Goal: Task Accomplishment & Management: Manage account settings

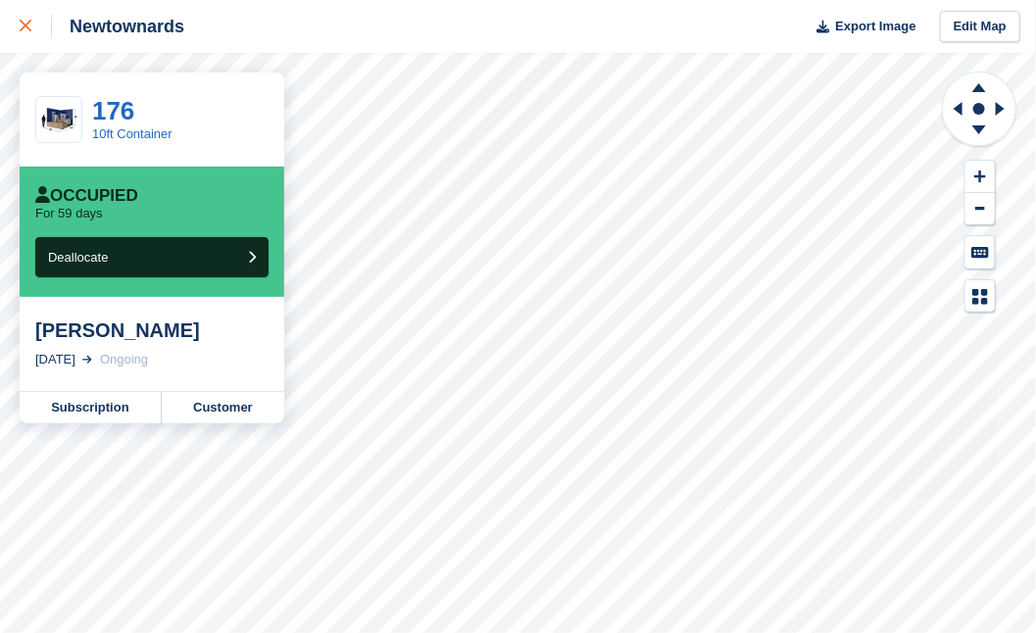
click at [25, 25] on icon at bounding box center [26, 26] width 12 height 12
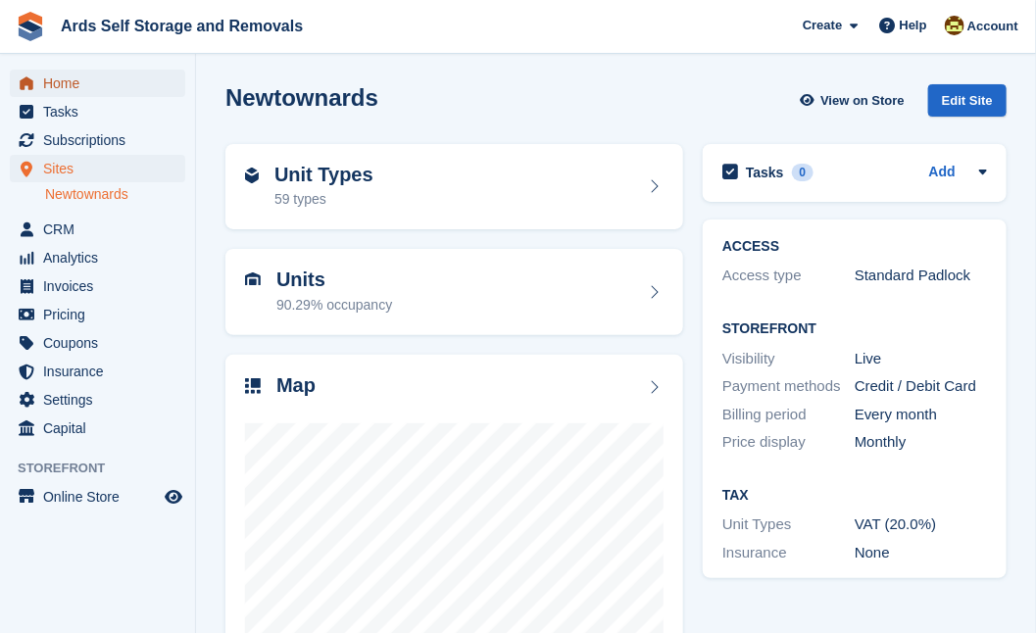
click at [64, 84] on span "Home" at bounding box center [102, 83] width 118 height 27
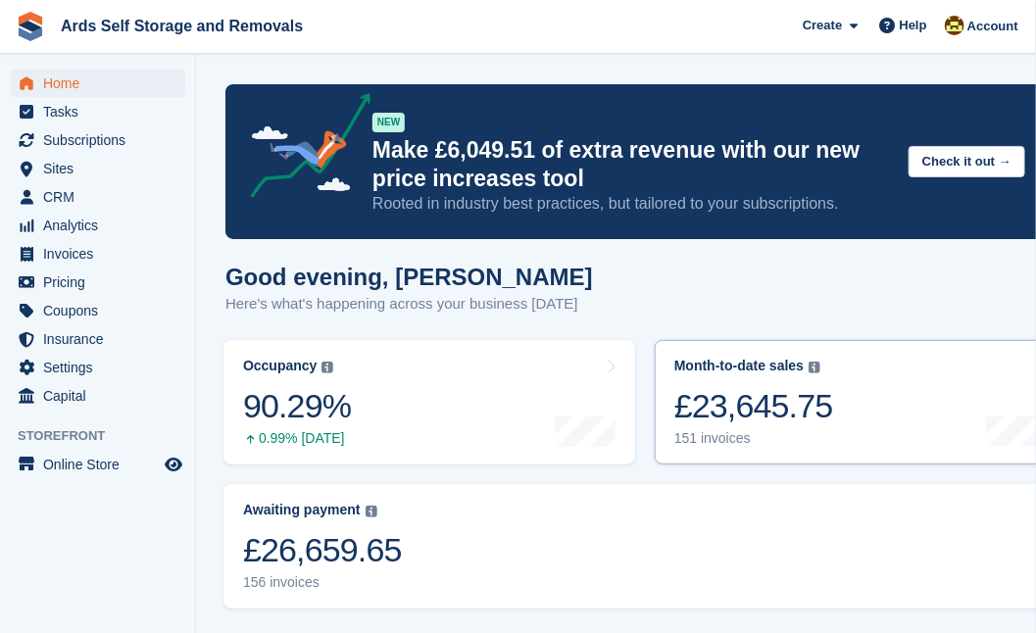
click at [773, 402] on div "£23,645.75" at bounding box center [753, 406] width 159 height 40
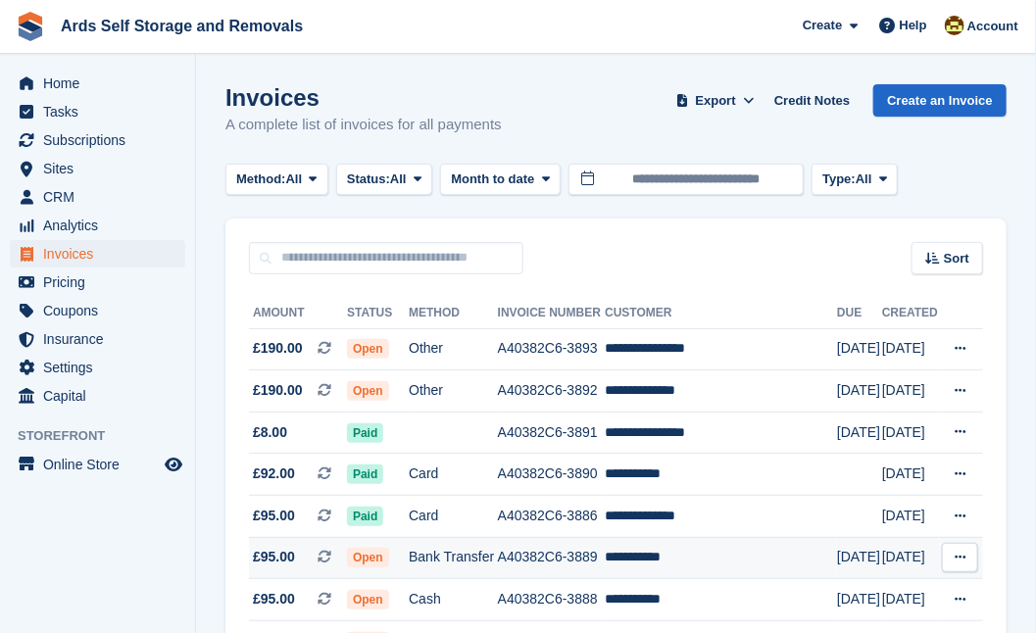
click at [365, 560] on span "Open" at bounding box center [368, 558] width 42 height 20
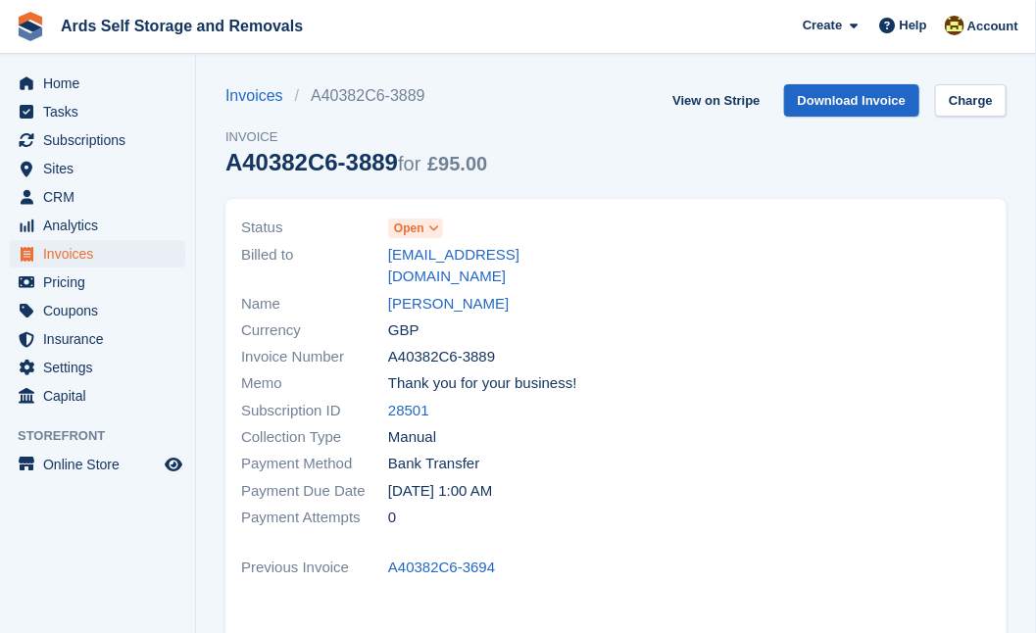
click at [411, 231] on span "Open" at bounding box center [409, 229] width 30 height 18
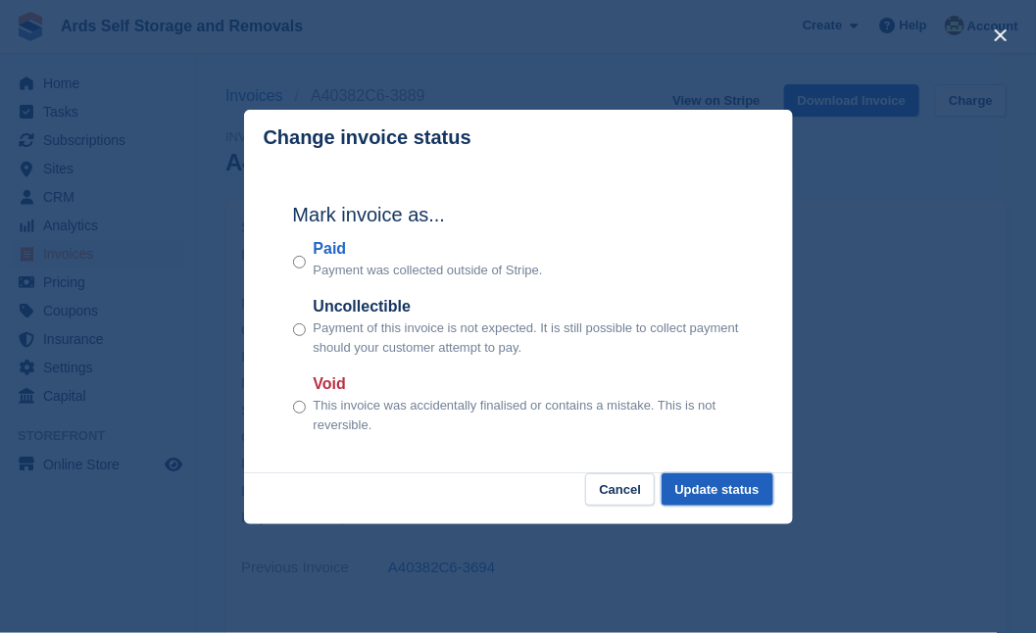
click at [693, 490] on button "Update status" at bounding box center [718, 489] width 112 height 32
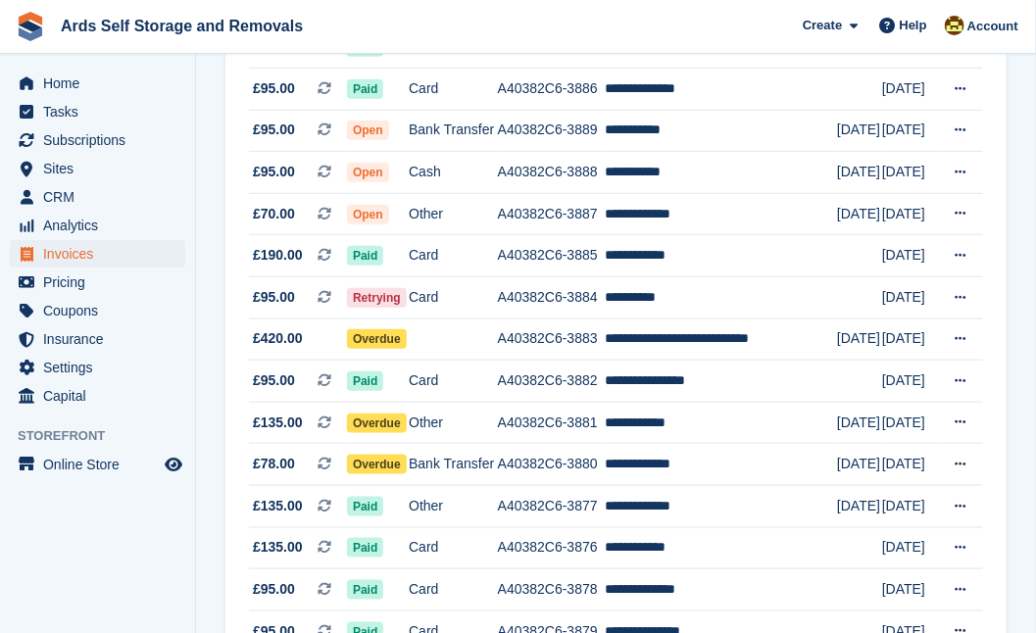
scroll to position [463, 0]
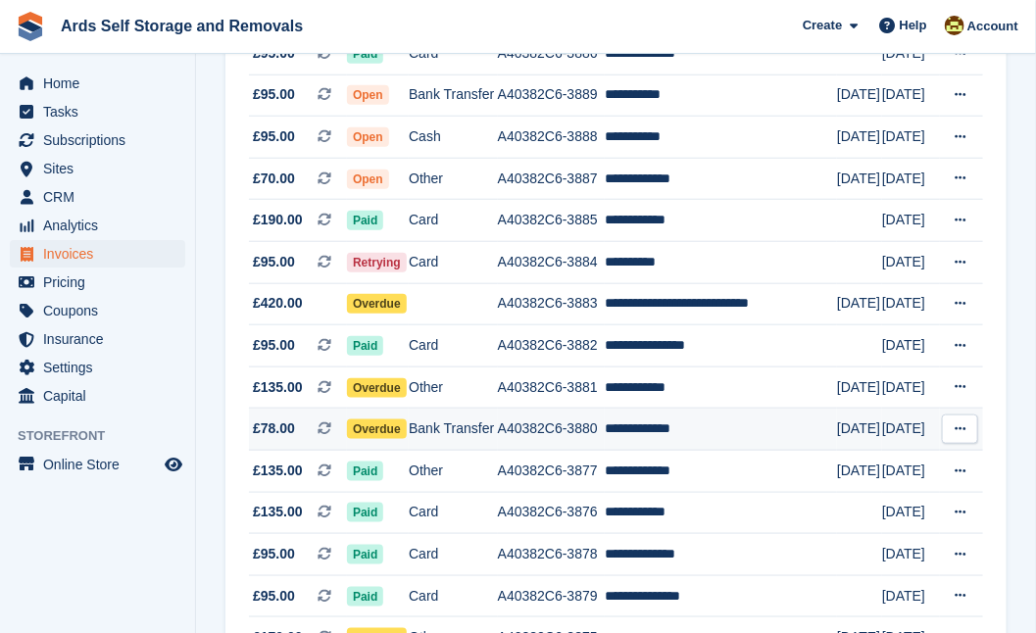
click at [647, 424] on td "**********" at bounding box center [721, 430] width 232 height 42
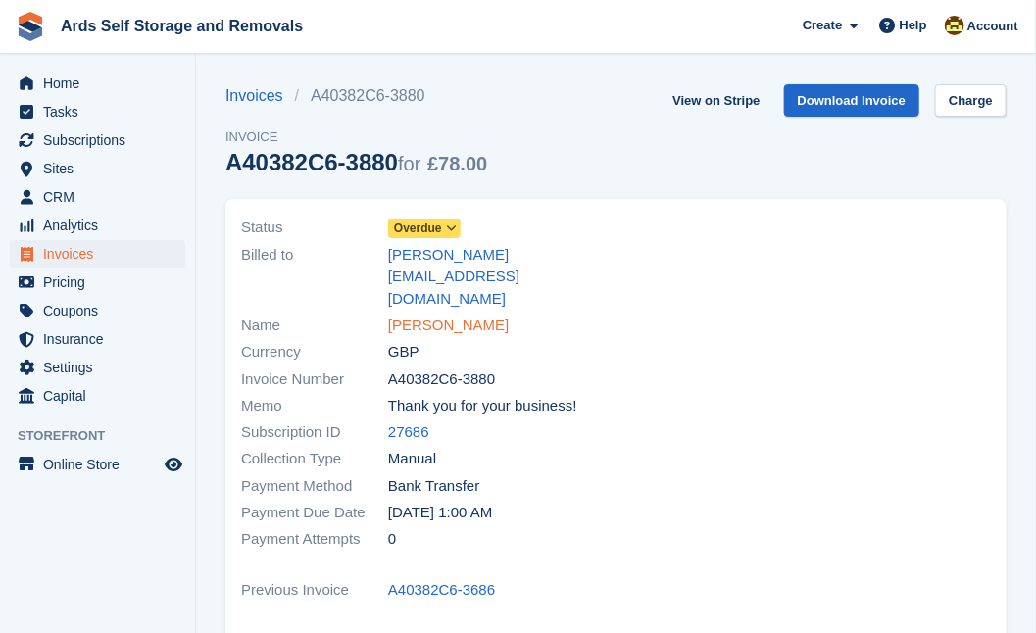
click at [430, 315] on link "[PERSON_NAME]" at bounding box center [448, 326] width 121 height 23
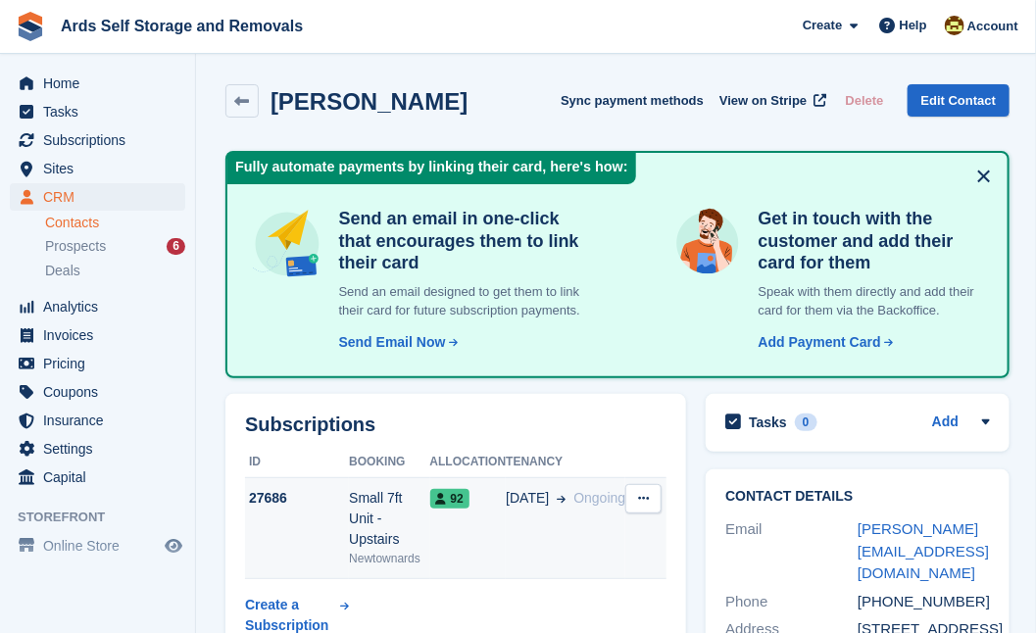
drag, startPoint x: 510, startPoint y: 487, endPoint x: 502, endPoint y: 500, distance: 15.0
click at [502, 500] on div "92" at bounding box center [468, 498] width 76 height 21
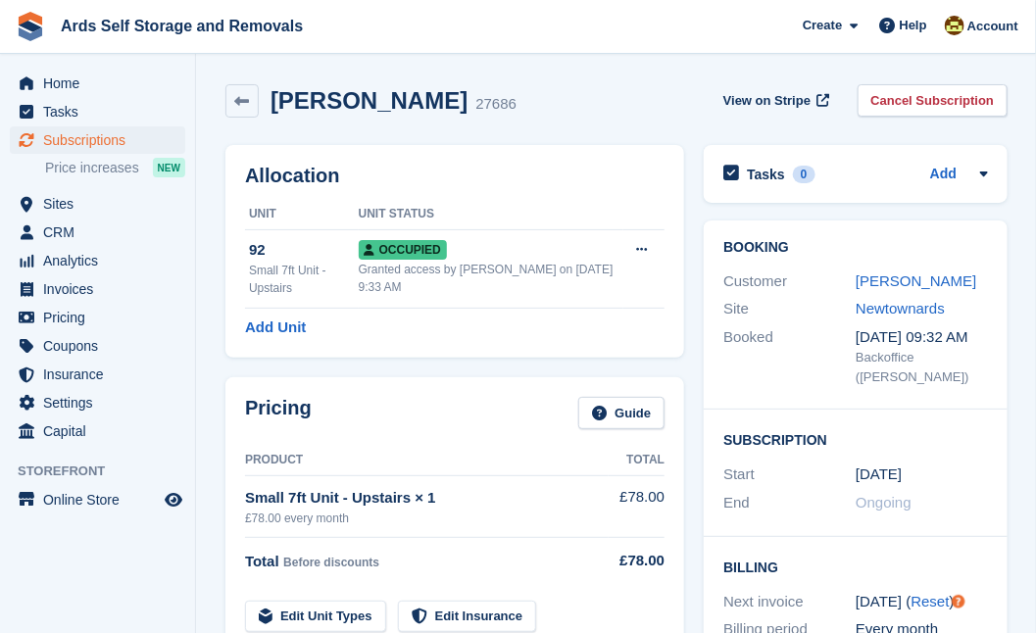
drag, startPoint x: 0, startPoint y: 0, endPoint x: 467, endPoint y: 454, distance: 651.5
click at [467, 454] on th "Product" at bounding box center [427, 460] width 364 height 31
click at [699, 467] on div "Booking Customer Chris Cawdell Site Newtownards Booked 31 Oct, 09:32 AM Backoff…" at bounding box center [855, 586] width 323 height 750
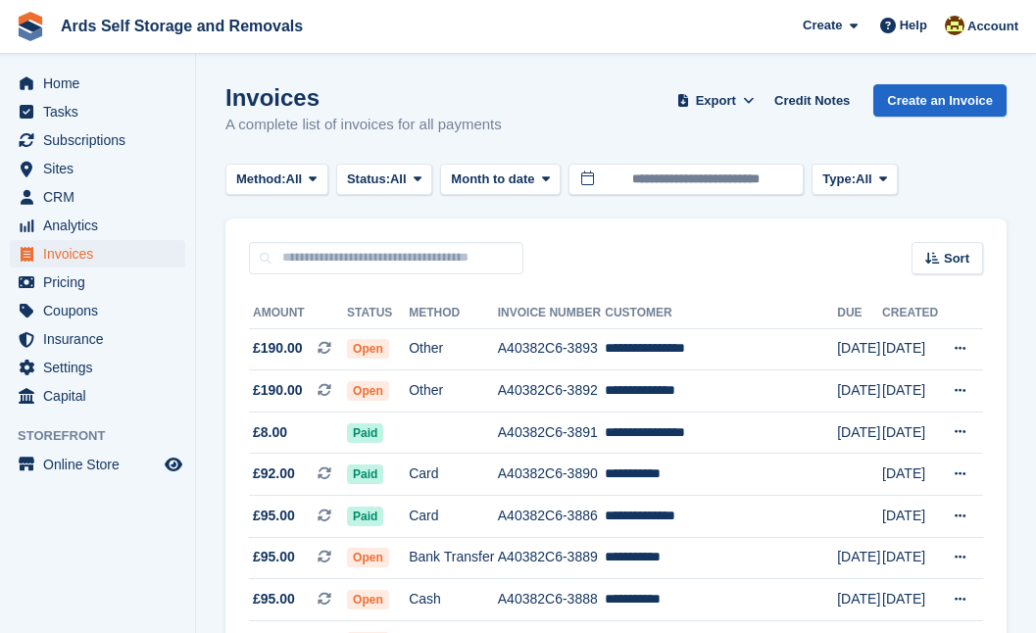
scroll to position [463, 0]
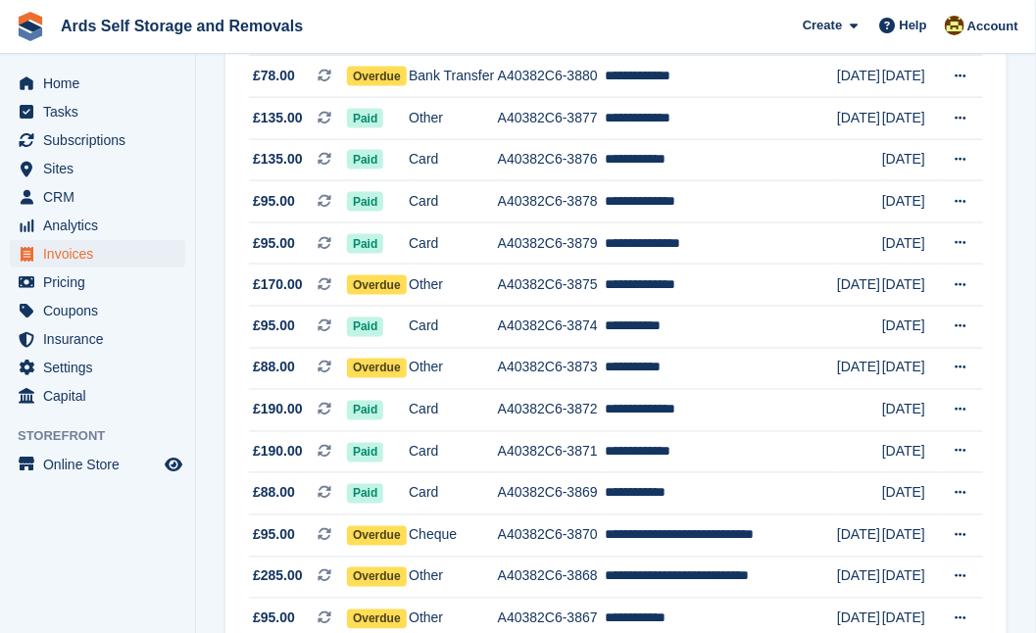
scroll to position [818, 0]
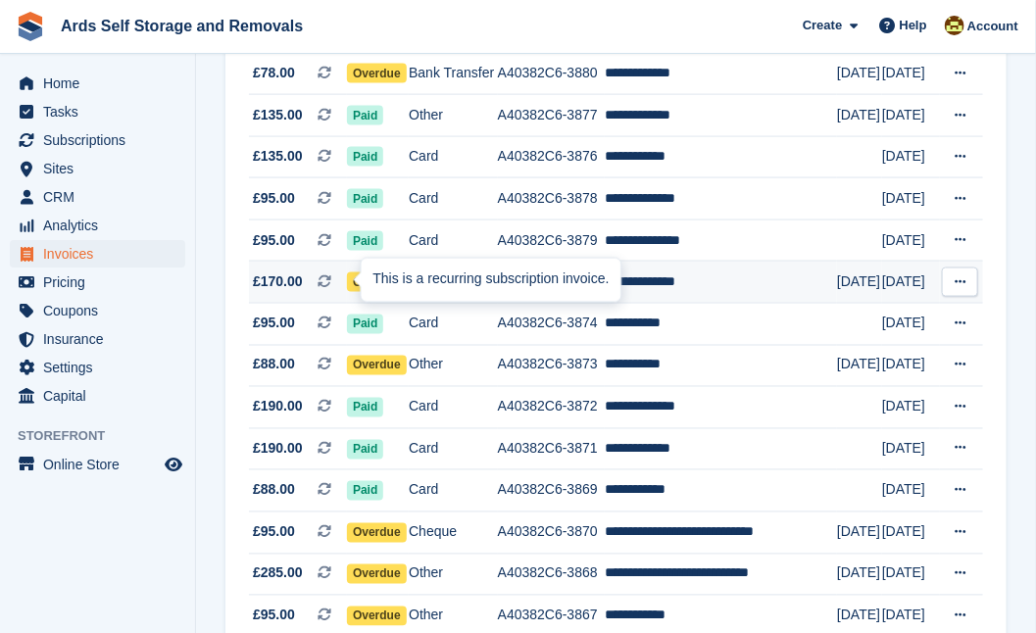
click at [361, 285] on div at bounding box center [369, 280] width 16 height 16
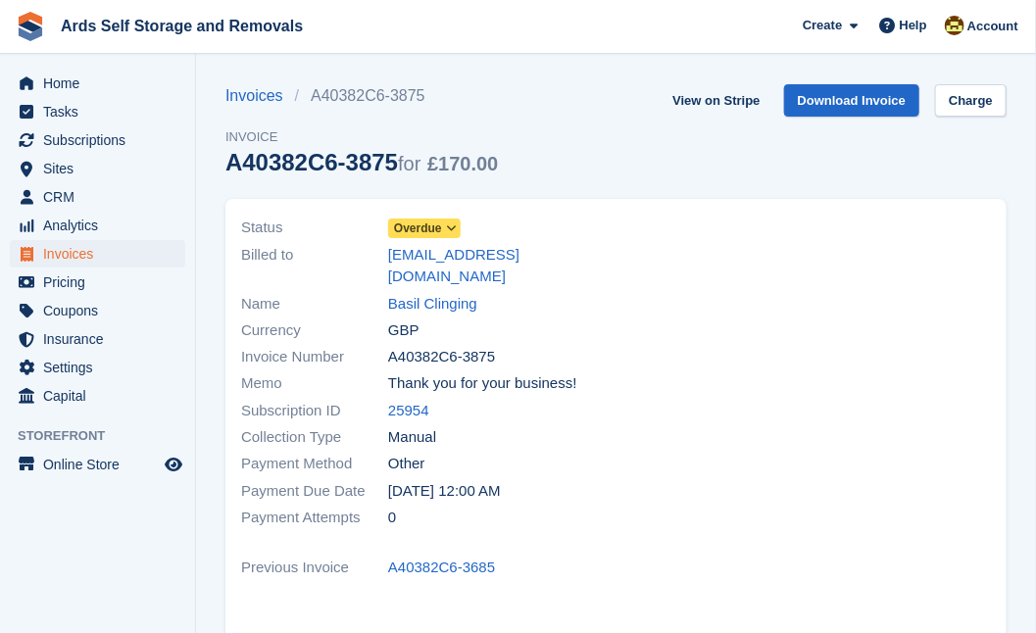
click at [408, 224] on span "Overdue" at bounding box center [418, 229] width 48 height 18
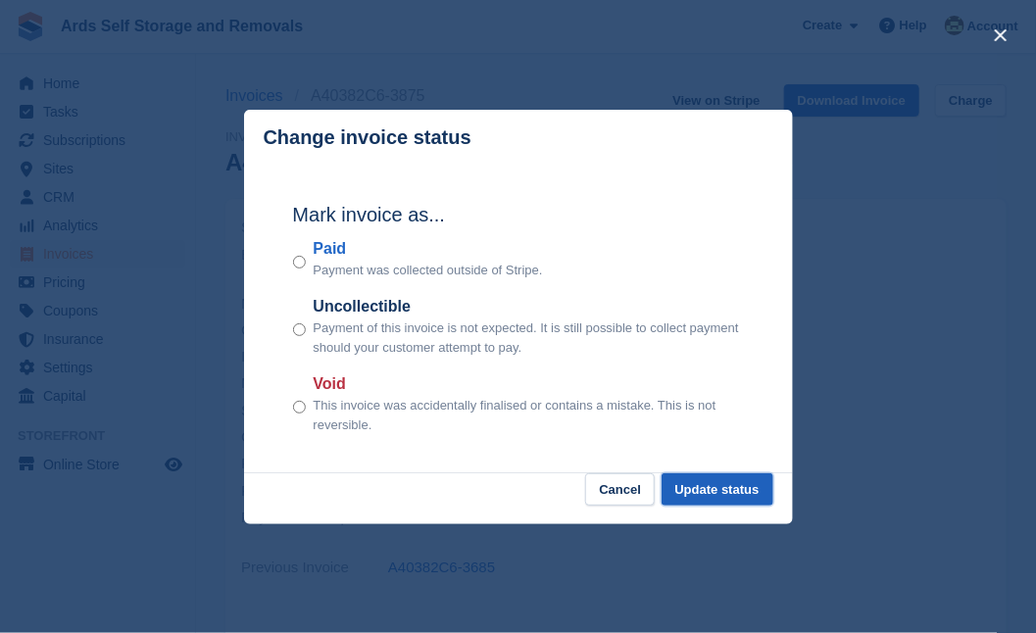
click at [709, 489] on button "Update status" at bounding box center [718, 489] width 112 height 32
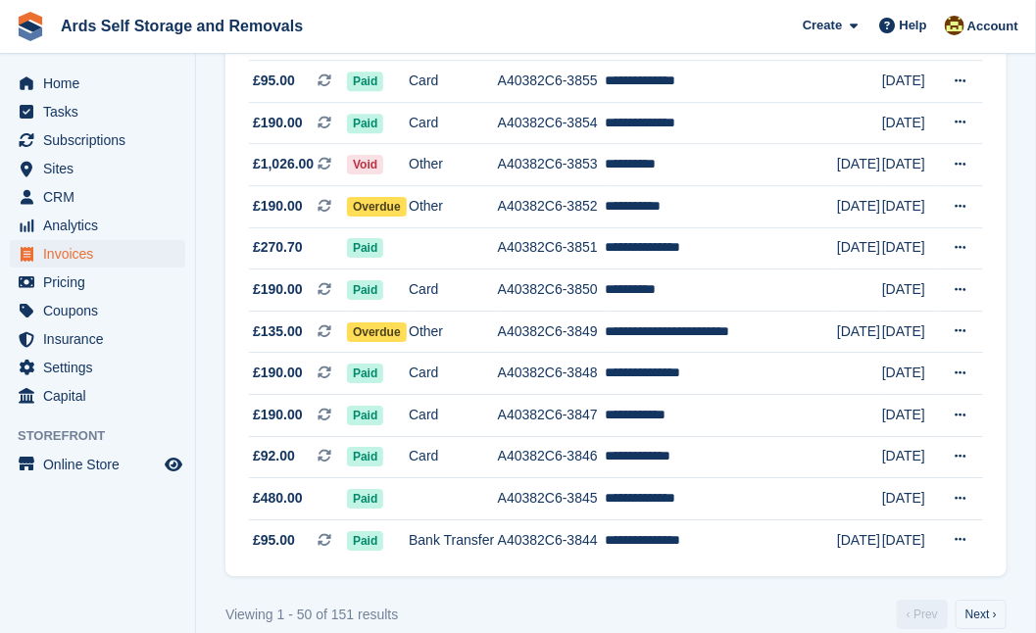
scroll to position [1876, 0]
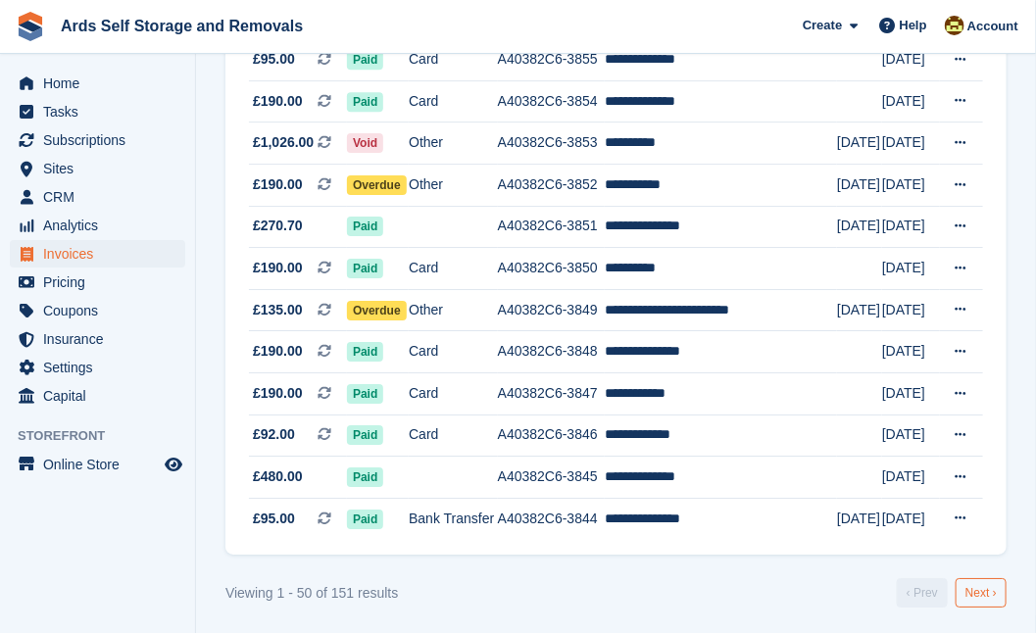
click at [974, 589] on link "Next ›" at bounding box center [981, 592] width 51 height 29
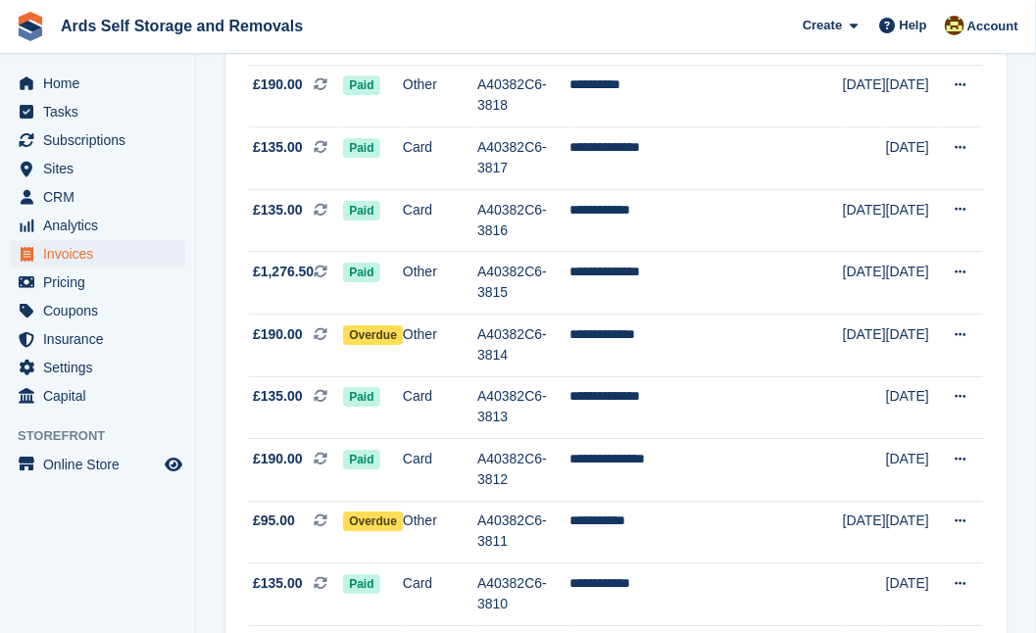
scroll to position [1876, 0]
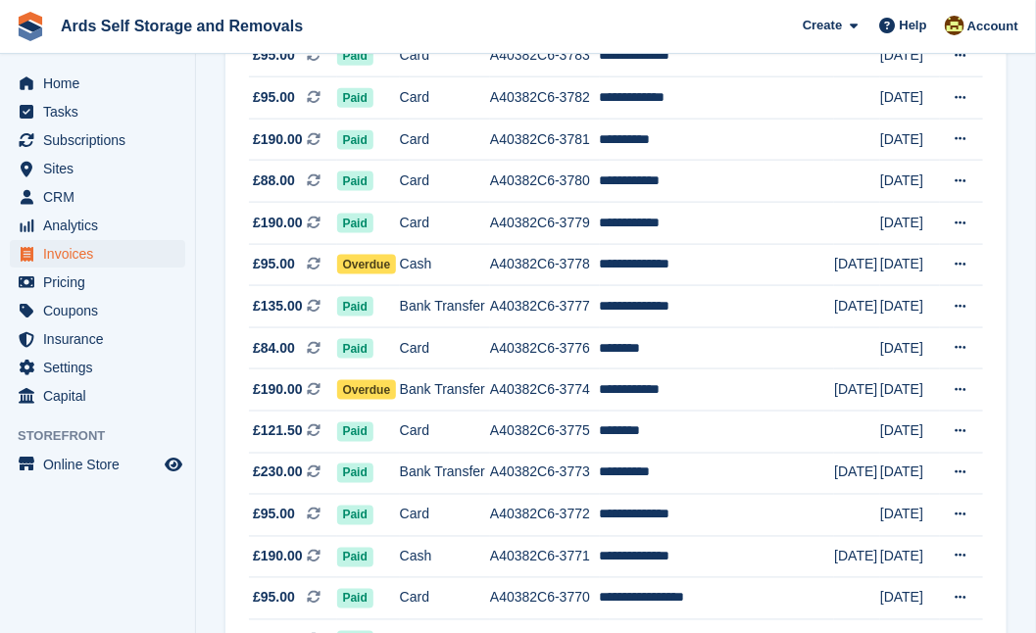
scroll to position [664, 0]
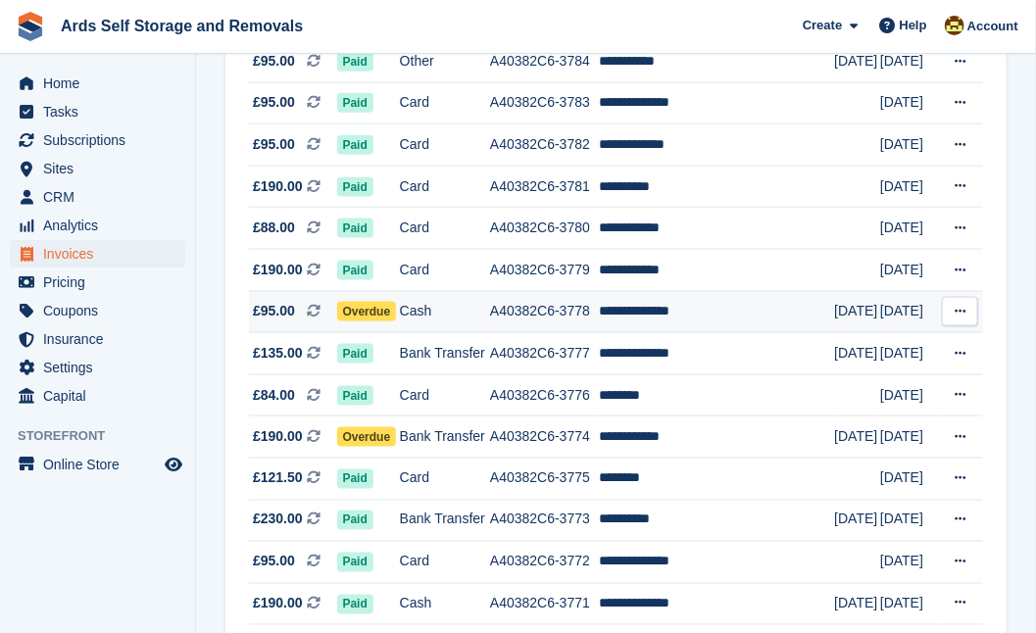
click at [387, 310] on span "Overdue" at bounding box center [367, 312] width 60 height 20
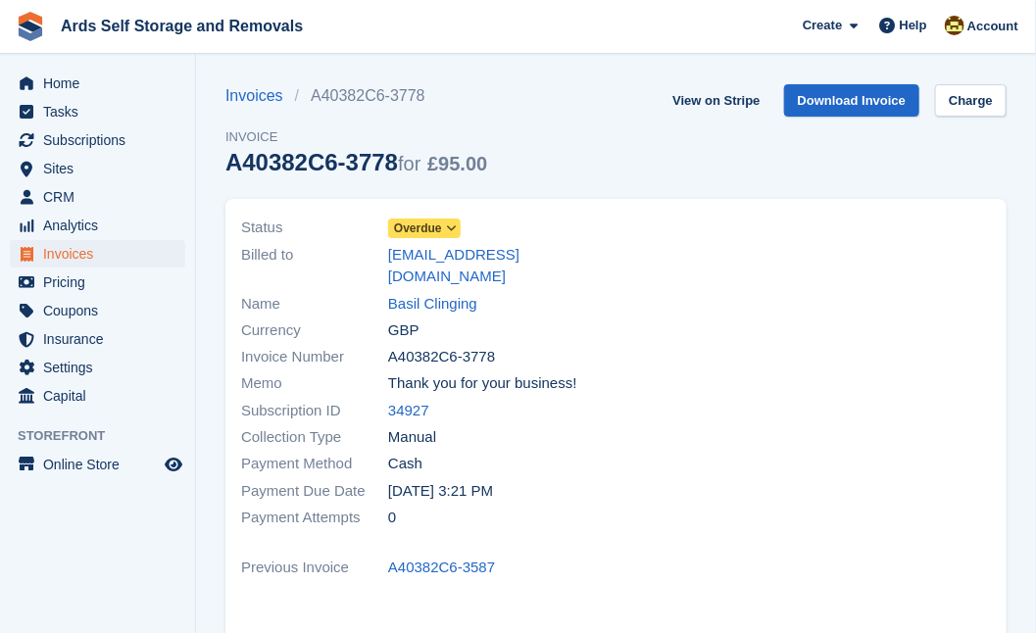
click at [418, 223] on span "Overdue" at bounding box center [418, 229] width 48 height 18
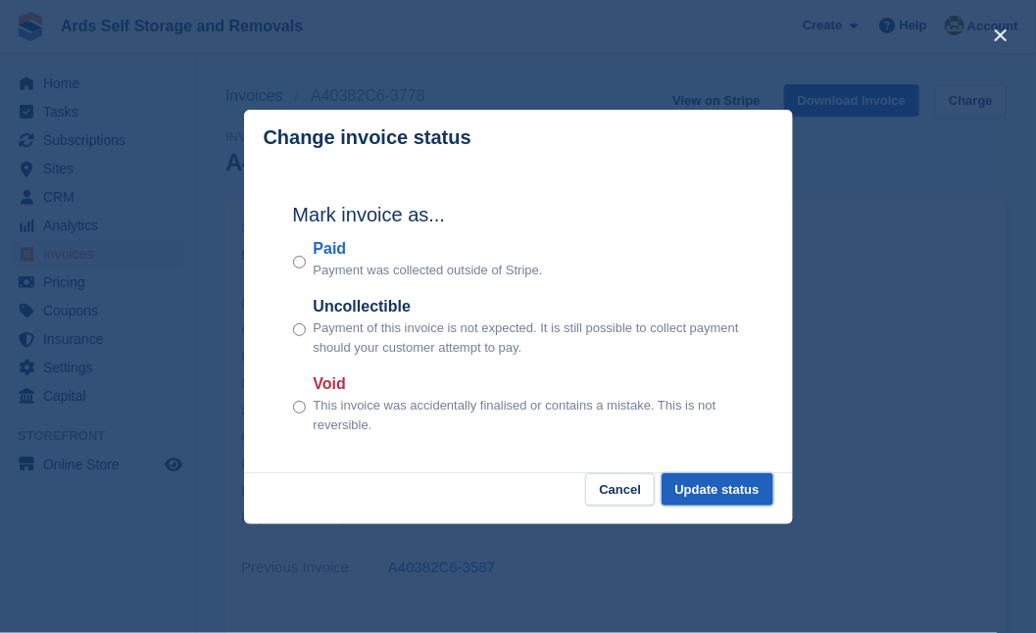
click at [709, 487] on button "Update status" at bounding box center [718, 489] width 112 height 32
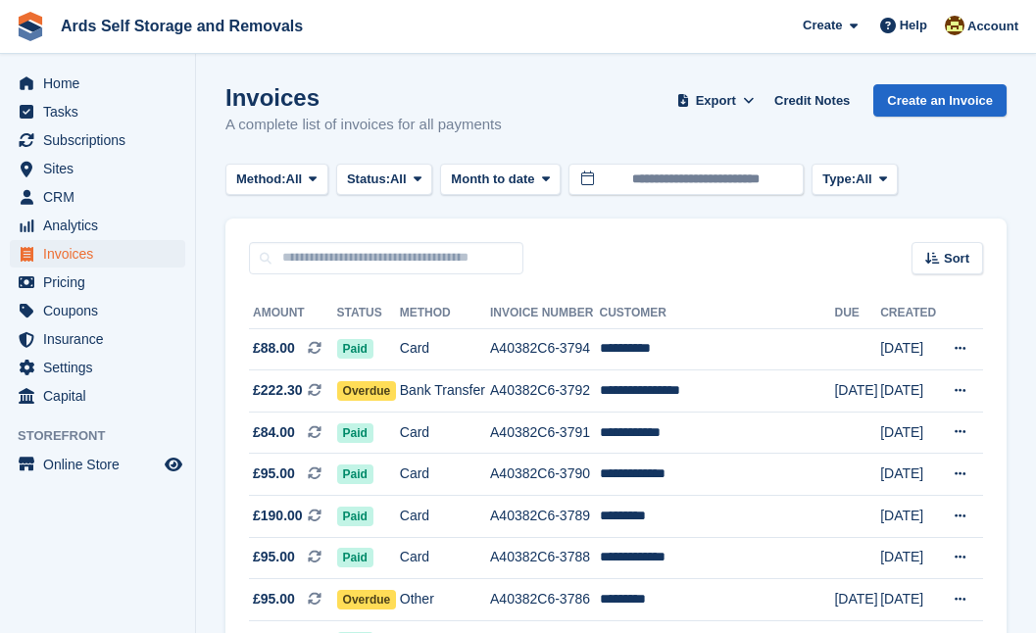
scroll to position [664, 0]
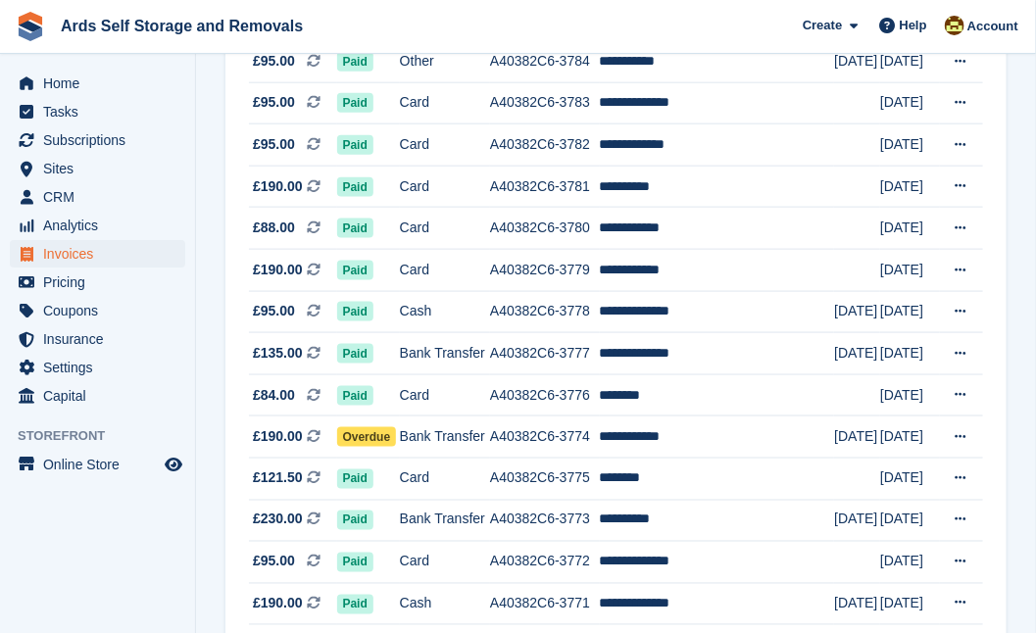
click at [210, 369] on section "Invoices A complete list of invoices for all payments Export Export Invoices Ex…" at bounding box center [616, 592] width 840 height 2513
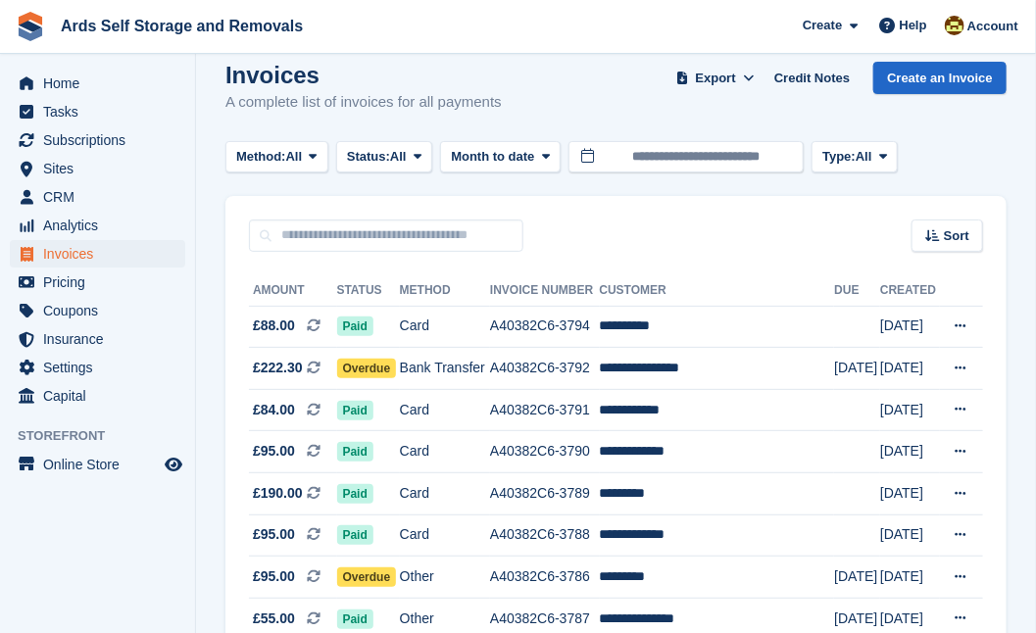
scroll to position [0, 0]
